Goal: Information Seeking & Learning: Learn about a topic

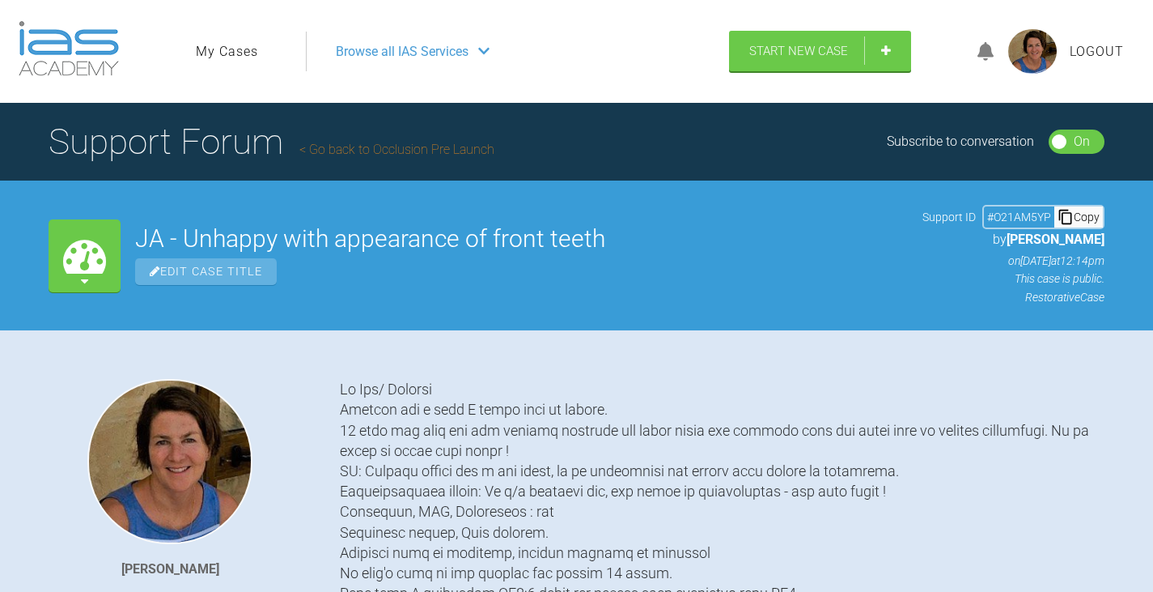
click at [217, 46] on link "My Cases" at bounding box center [227, 51] width 62 height 21
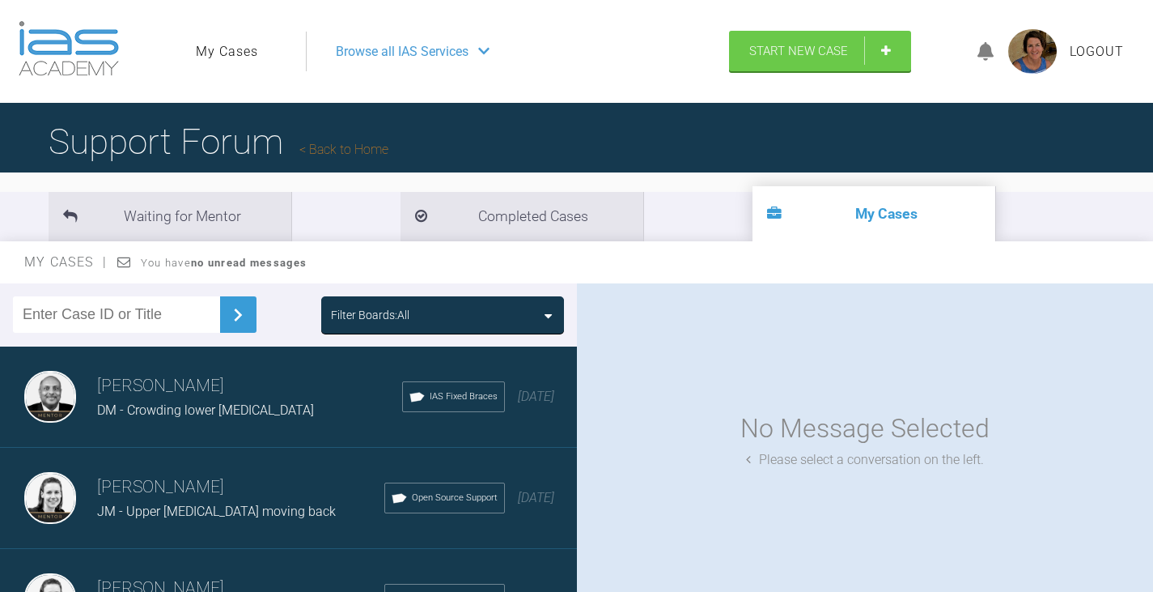
click at [549, 306] on div at bounding box center [548, 316] width 7 height 21
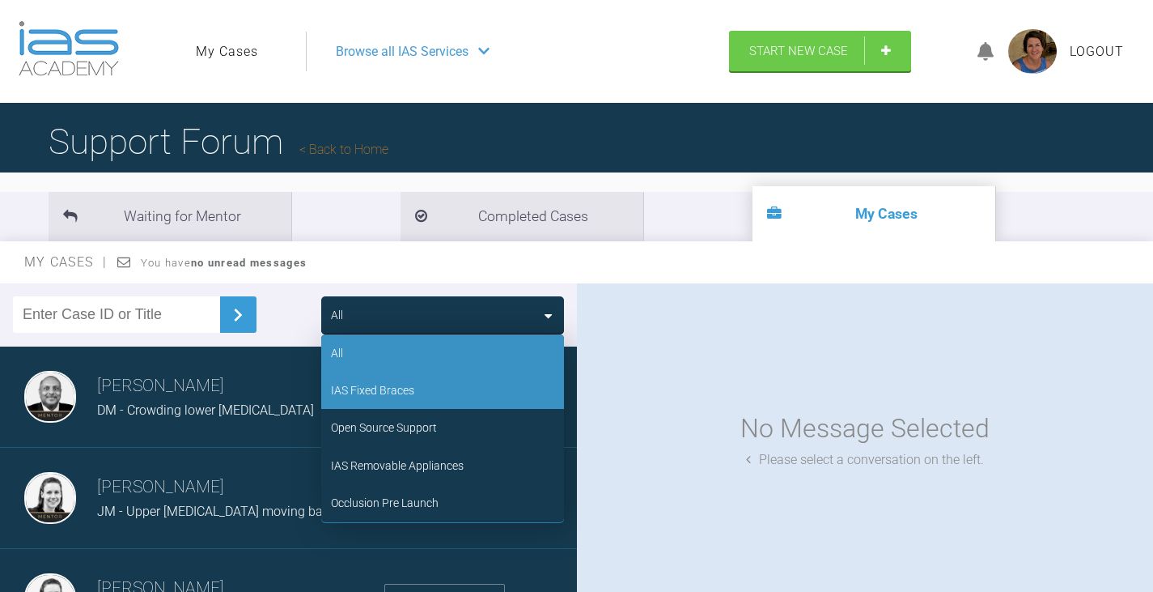
click at [434, 397] on div "IAS Fixed Braces" at bounding box center [442, 389] width 243 height 37
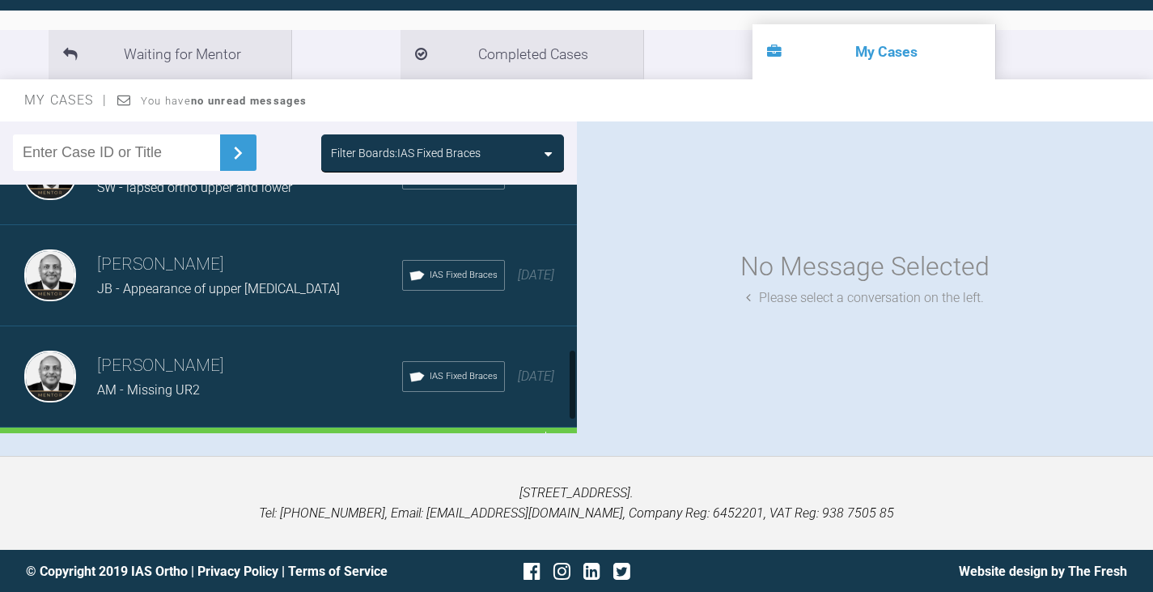
scroll to position [611, 0]
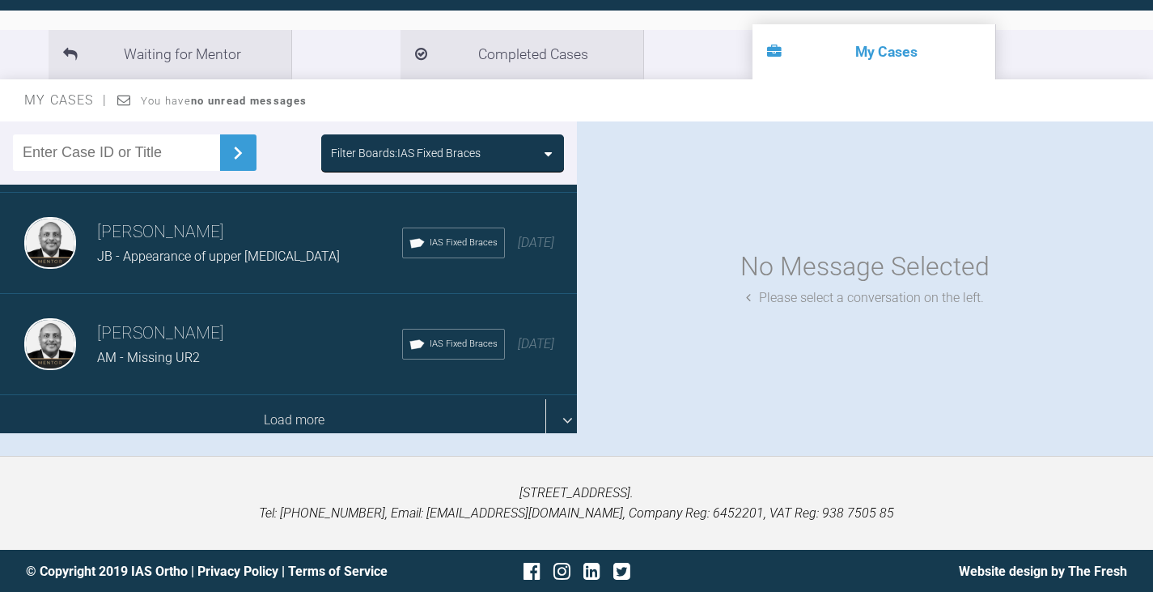
click at [359, 408] on div "Load more" at bounding box center [294, 420] width 589 height 50
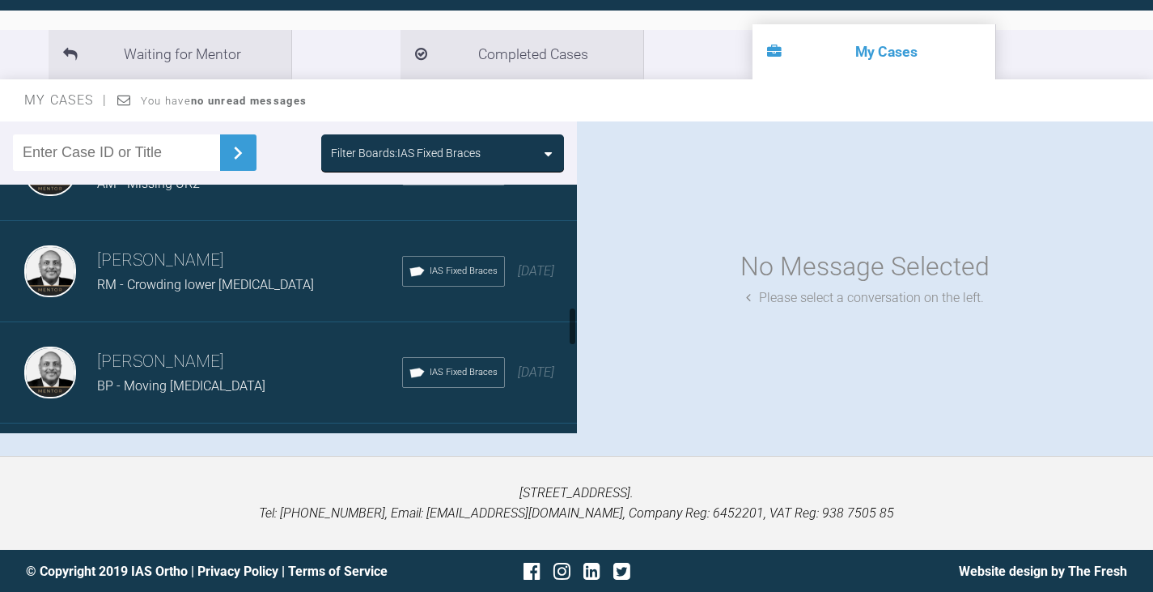
scroll to position [854, 0]
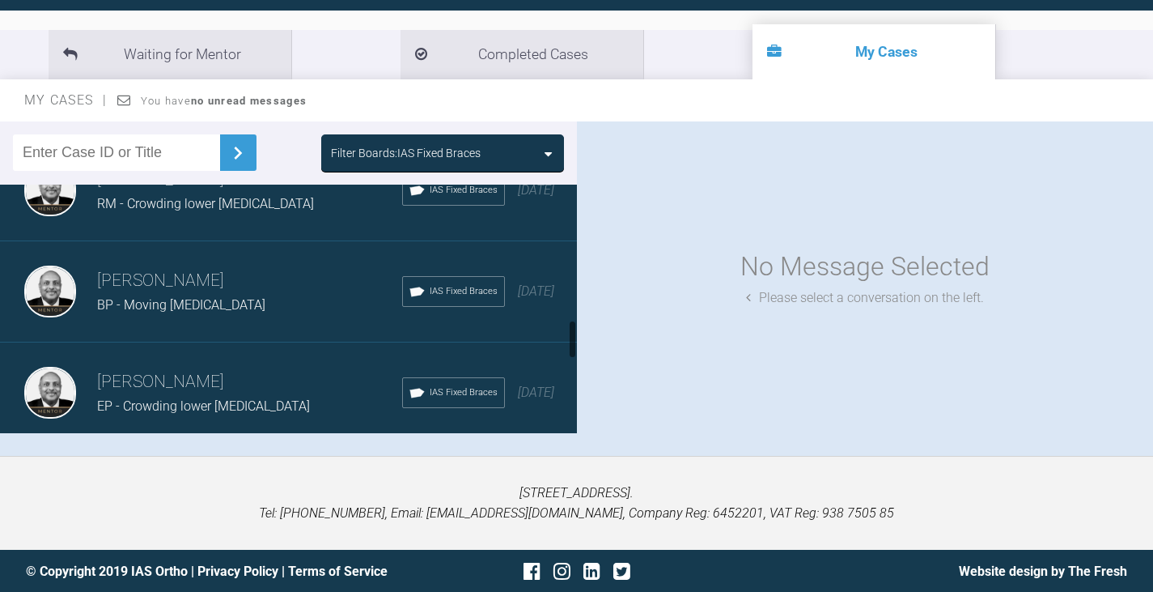
click at [145, 299] on span "BP - Moving [MEDICAL_DATA]" at bounding box center [181, 304] width 168 height 15
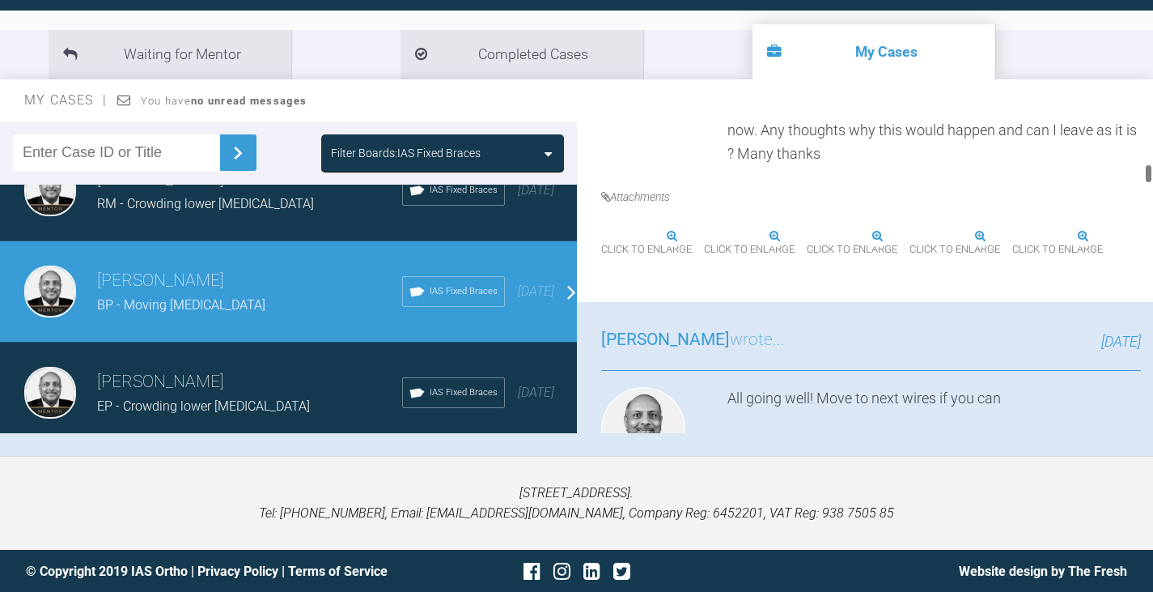
scroll to position [1537, 0]
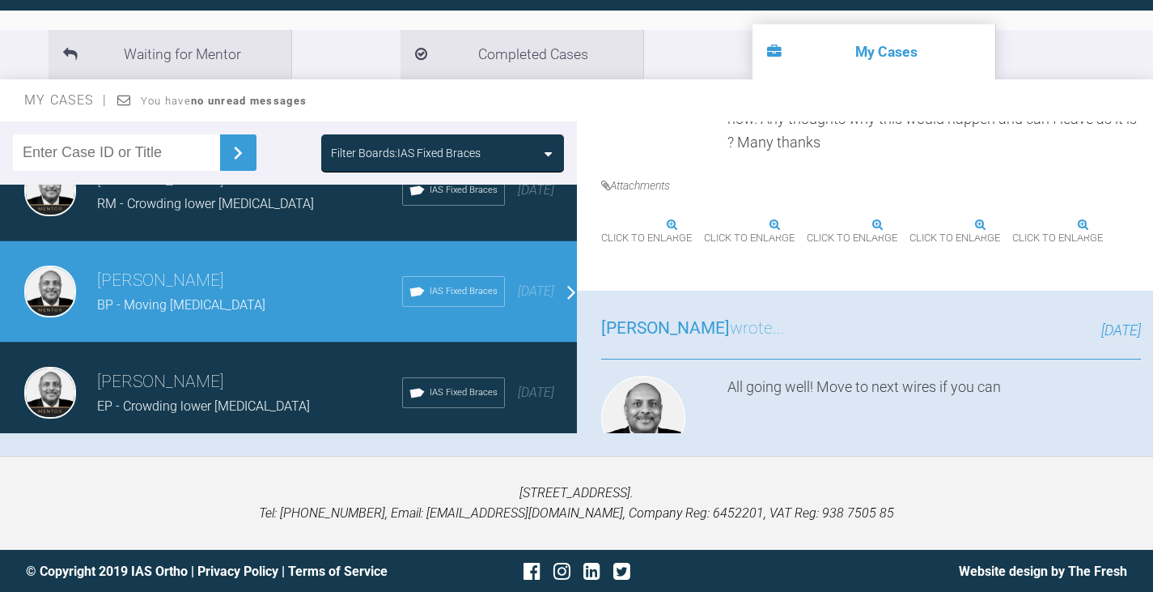
click at [691, 251] on span "Click to enlarge" at bounding box center [646, 238] width 91 height 25
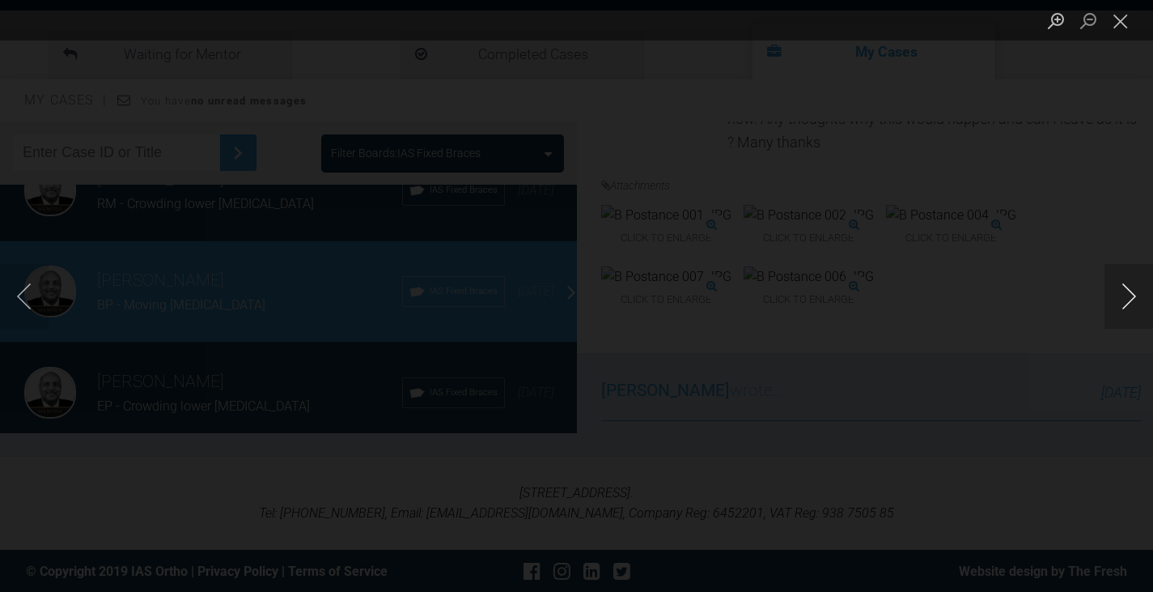
click at [1130, 303] on button "Next image" at bounding box center [1129, 296] width 49 height 65
click at [1132, 291] on button "Next image" at bounding box center [1129, 296] width 49 height 65
click at [1121, 291] on button "Next image" at bounding box center [1129, 296] width 49 height 65
click at [1120, 292] on button "Next image" at bounding box center [1129, 296] width 49 height 65
click at [1119, 16] on button "Close lightbox" at bounding box center [1121, 20] width 32 height 28
